Goal: Navigation & Orientation: Find specific page/section

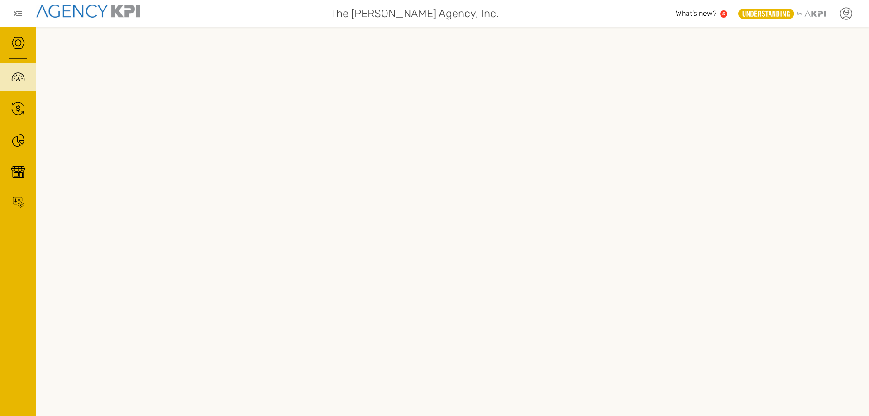
click at [849, 12] on icon at bounding box center [846, 12] width 5 height 5
click at [845, 12] on icon at bounding box center [846, 11] width 5 height 1
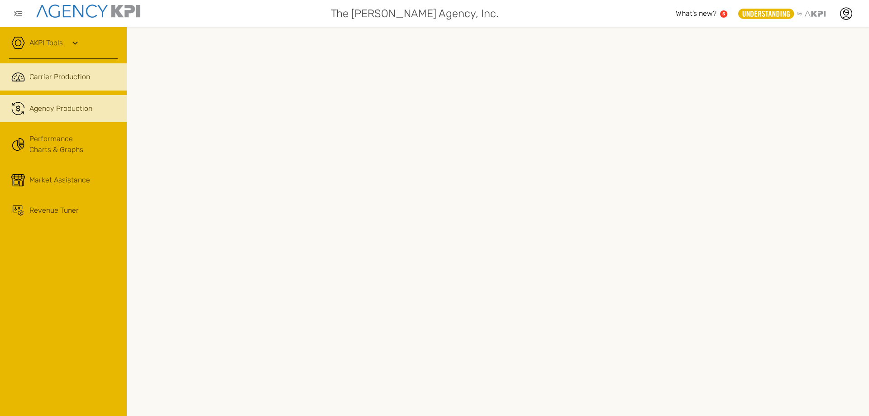
click at [40, 108] on span "Agency Production" at bounding box center [60, 108] width 63 height 11
